Goal: Check status: Check status

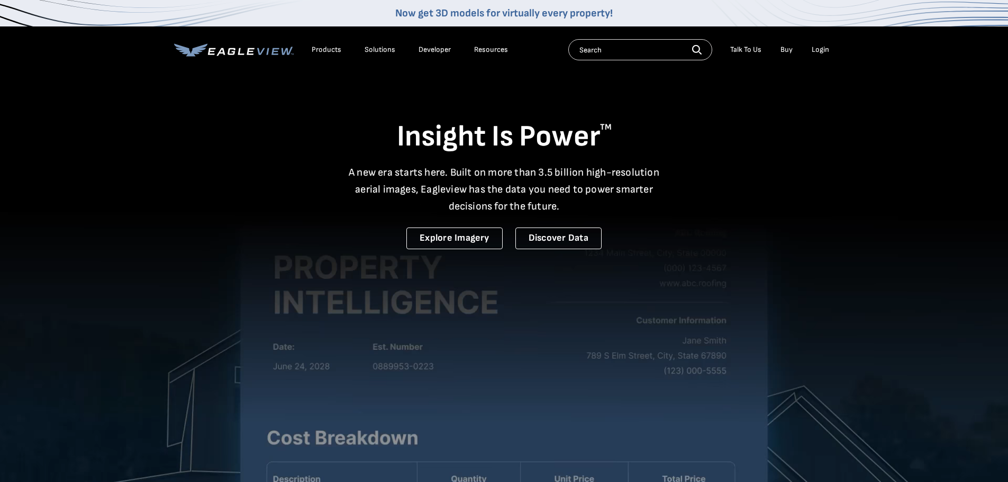
click at [819, 53] on div "Login" at bounding box center [820, 50] width 17 height 10
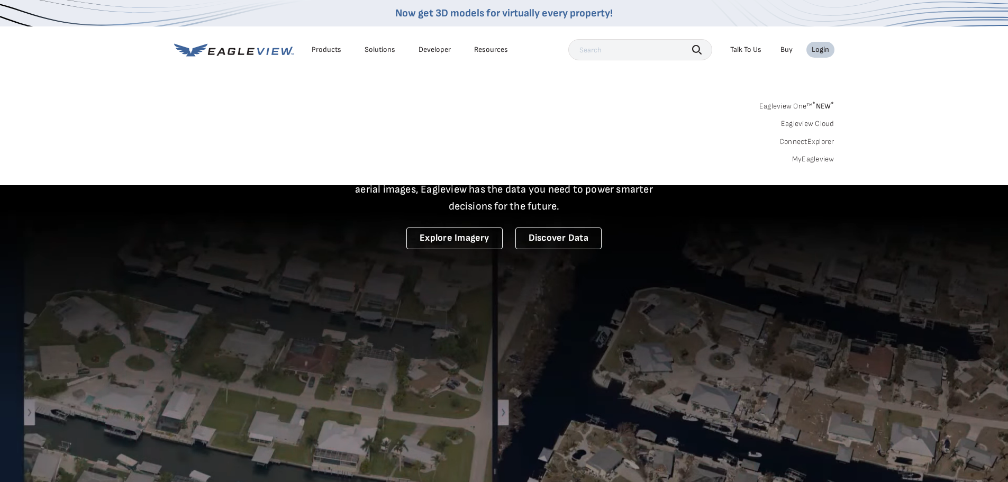
click at [823, 53] on div "Login" at bounding box center [820, 50] width 17 height 10
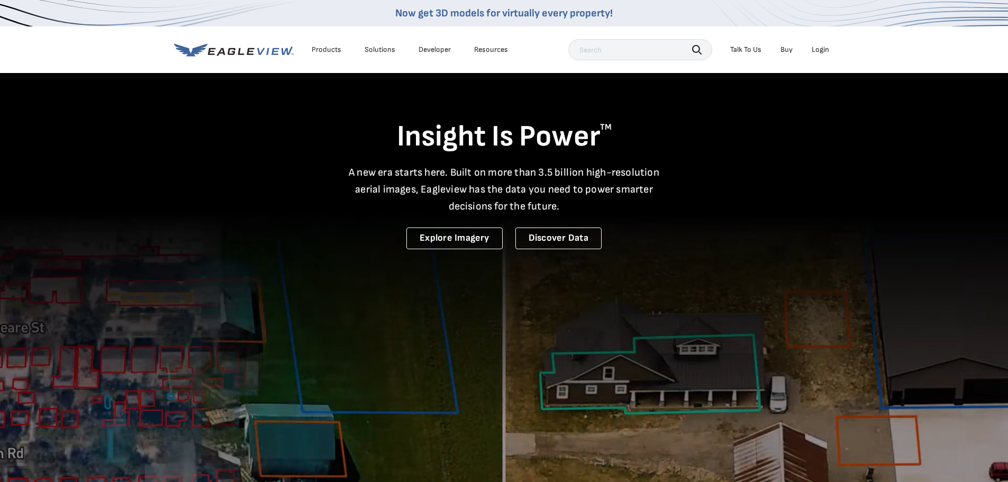
click at [818, 47] on div "Login" at bounding box center [820, 50] width 17 height 10
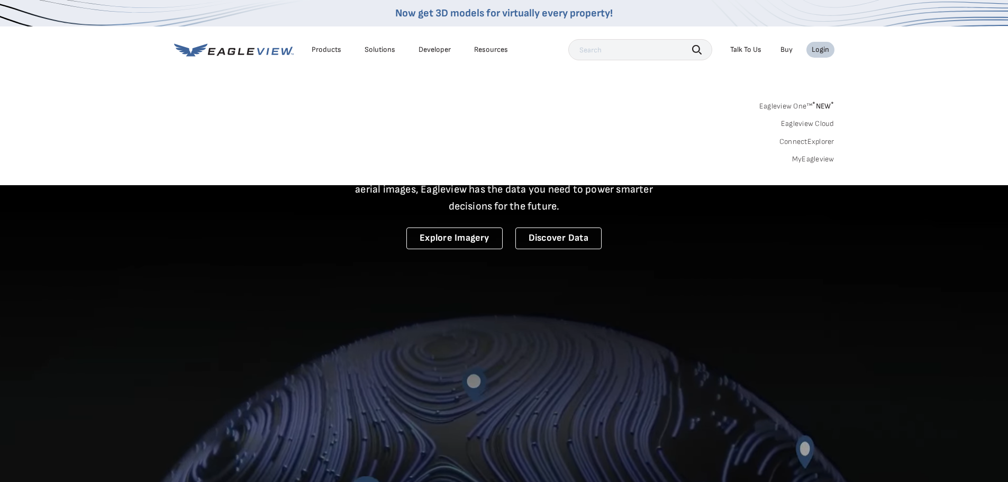
click at [809, 160] on link "MyEagleview" at bounding box center [813, 160] width 42 height 10
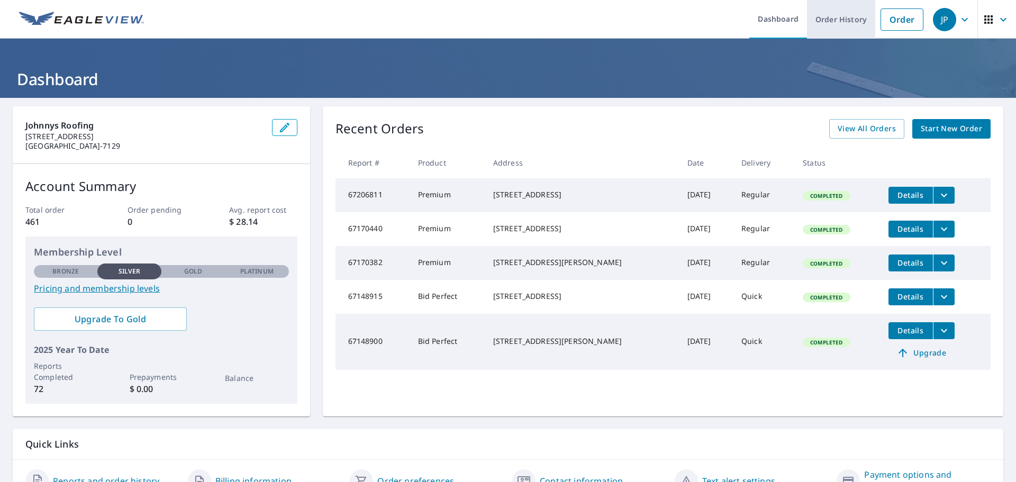
click at [832, 23] on link "Order History" at bounding box center [841, 19] width 68 height 39
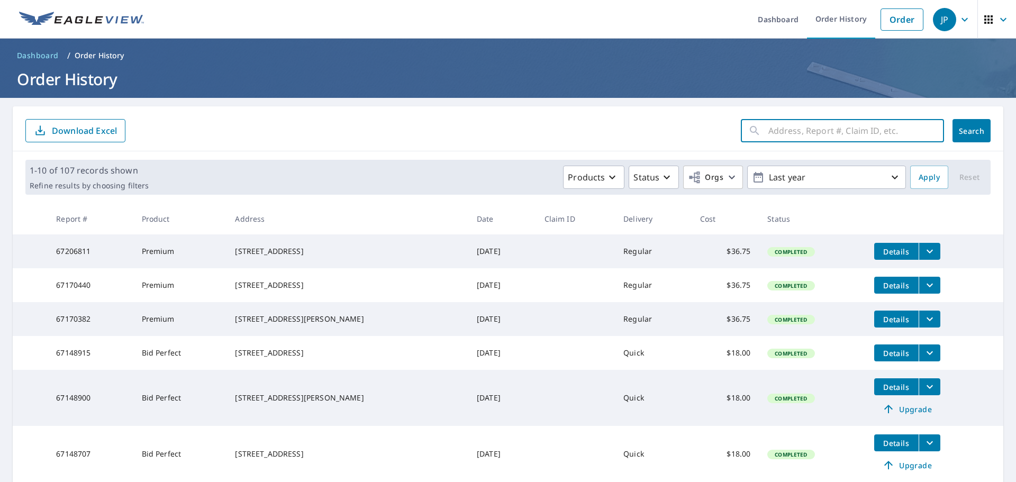
click at [787, 129] on input "text" at bounding box center [857, 131] width 176 height 30
type input "564 s rodchester"
click at [965, 134] on span "Search" at bounding box center [971, 131] width 21 height 10
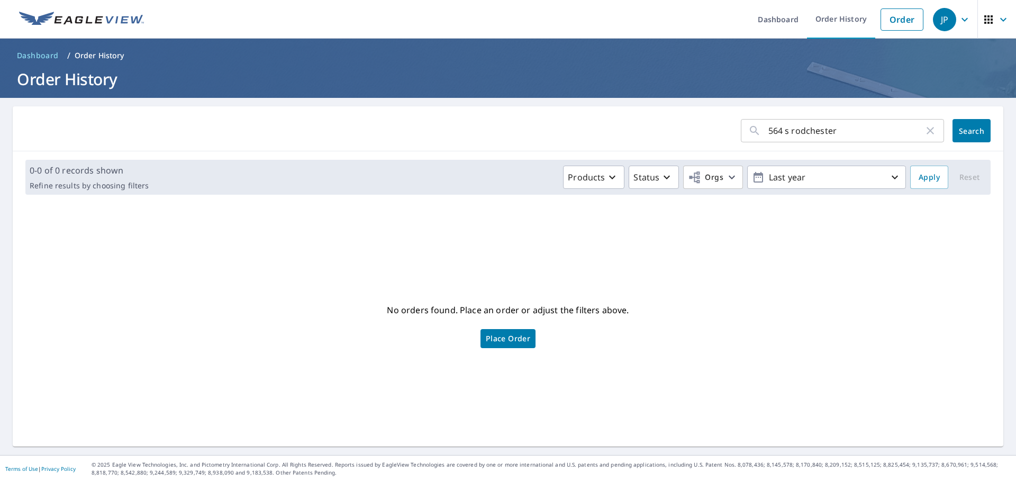
click at [841, 130] on input "564 s rodchester" at bounding box center [847, 131] width 156 height 30
type input "564 s"
click button "Search" at bounding box center [972, 130] width 38 height 23
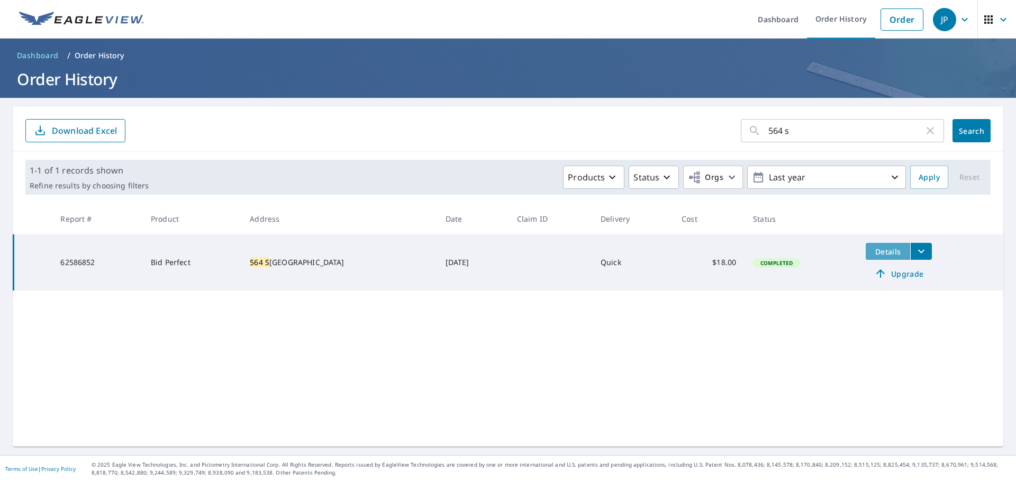
click at [872, 251] on span "Details" at bounding box center [888, 252] width 32 height 10
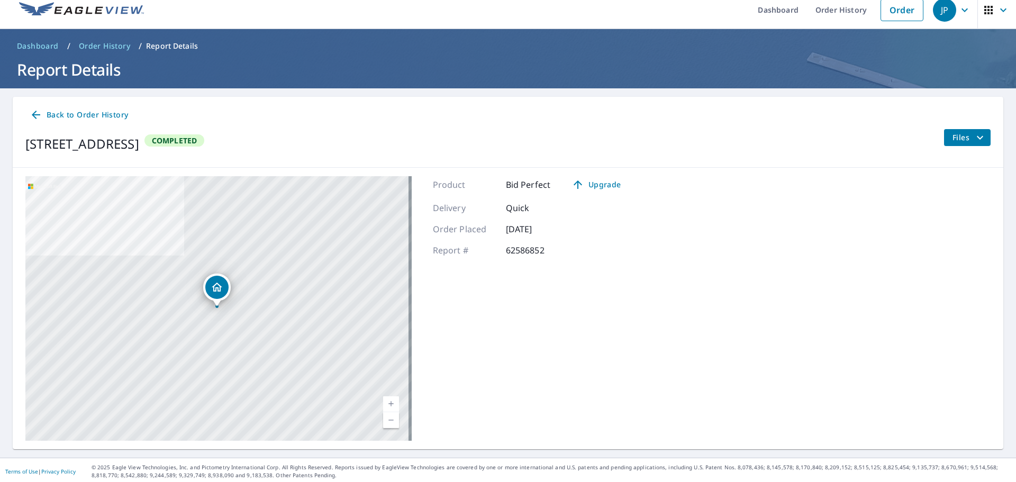
scroll to position [12, 0]
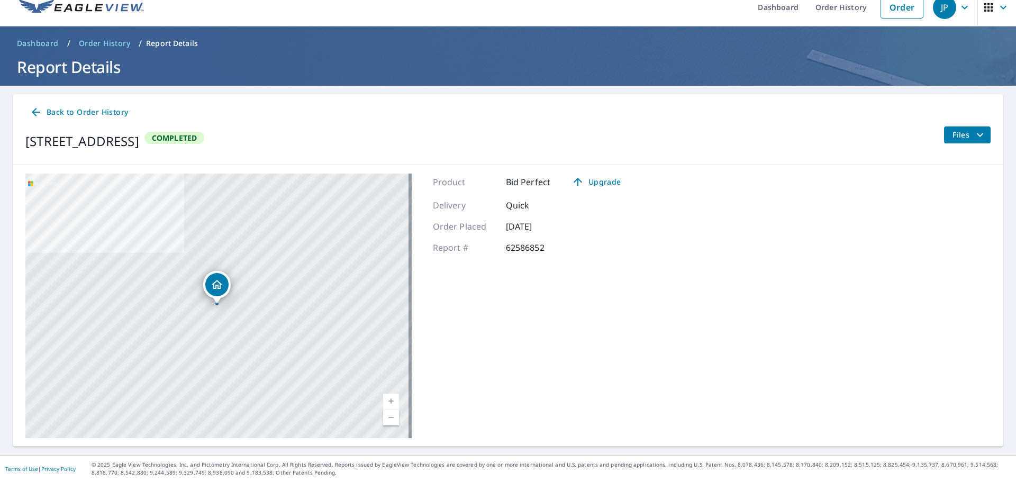
click at [976, 139] on icon "filesDropdownBtn-62586852" at bounding box center [980, 135] width 13 height 13
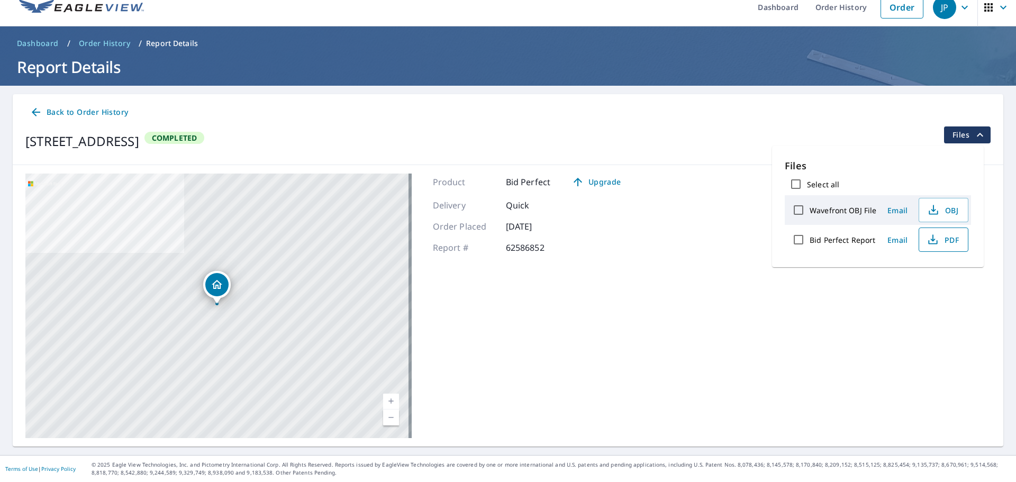
click at [934, 240] on icon "button" at bounding box center [933, 238] width 5 height 7
